Goal: Task Accomplishment & Management: Manage account settings

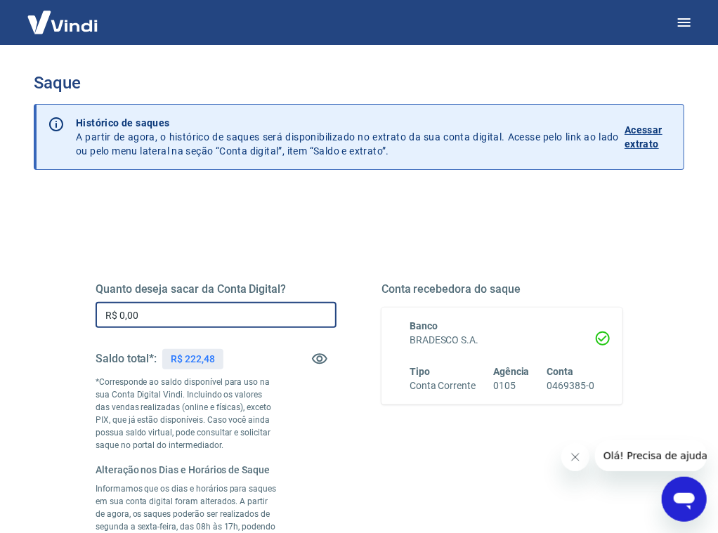
click at [203, 320] on input "R$ 0,00" at bounding box center [216, 315] width 241 height 26
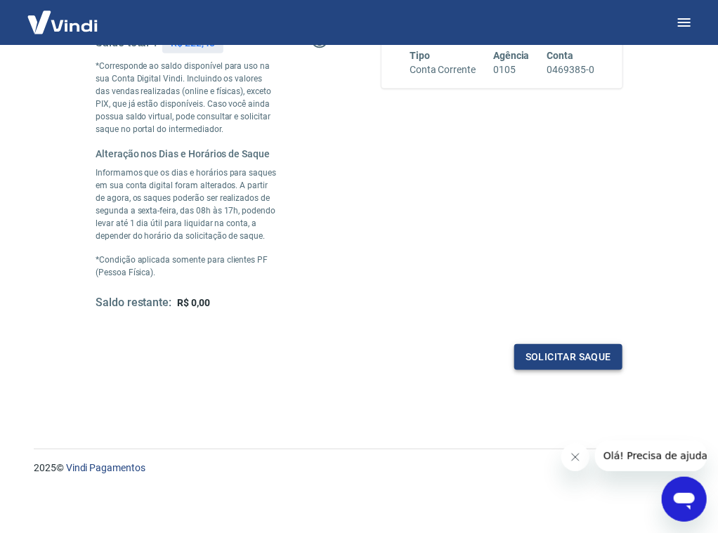
type input "R$ 222,48"
click at [542, 360] on button "Solicitar saque" at bounding box center [568, 357] width 108 height 26
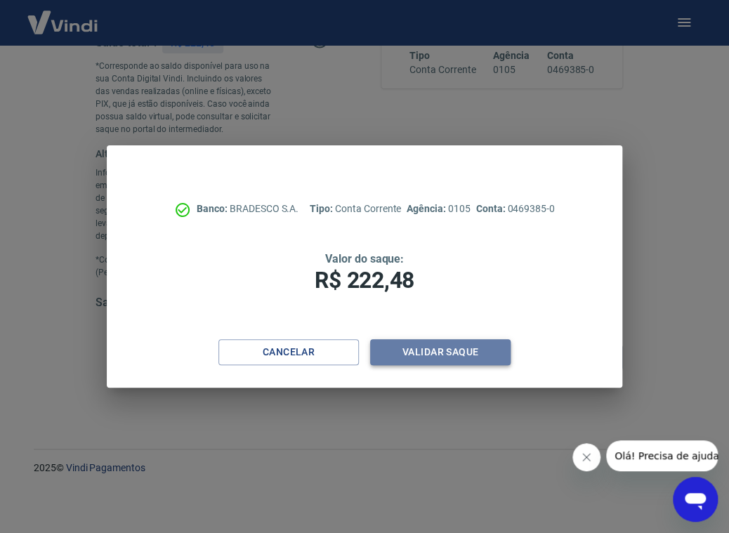
click at [459, 350] on button "Validar saque" at bounding box center [440, 352] width 140 height 26
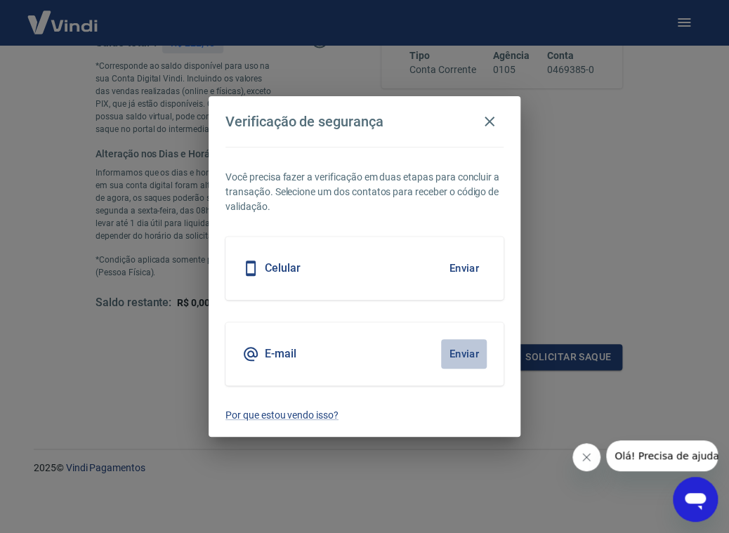
click at [461, 350] on button "Enviar" at bounding box center [464, 353] width 46 height 29
click at [487, 123] on icon "button" at bounding box center [490, 122] width 10 height 10
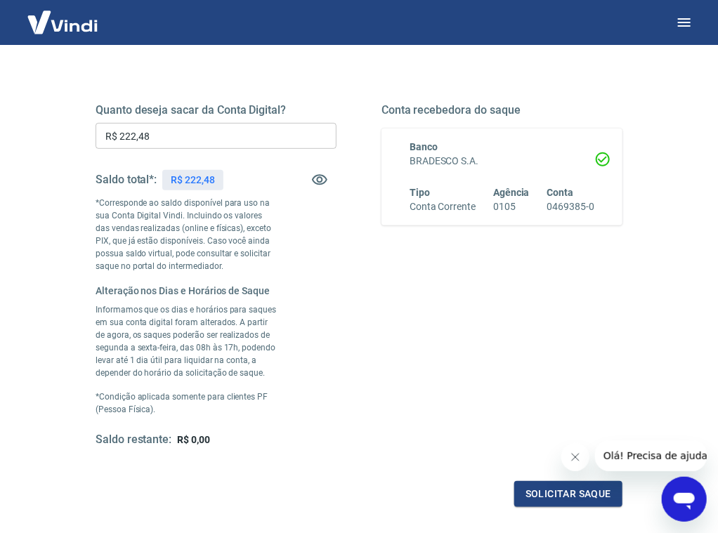
scroll to position [119, 0]
